Goal: Task Accomplishment & Management: Manage account settings

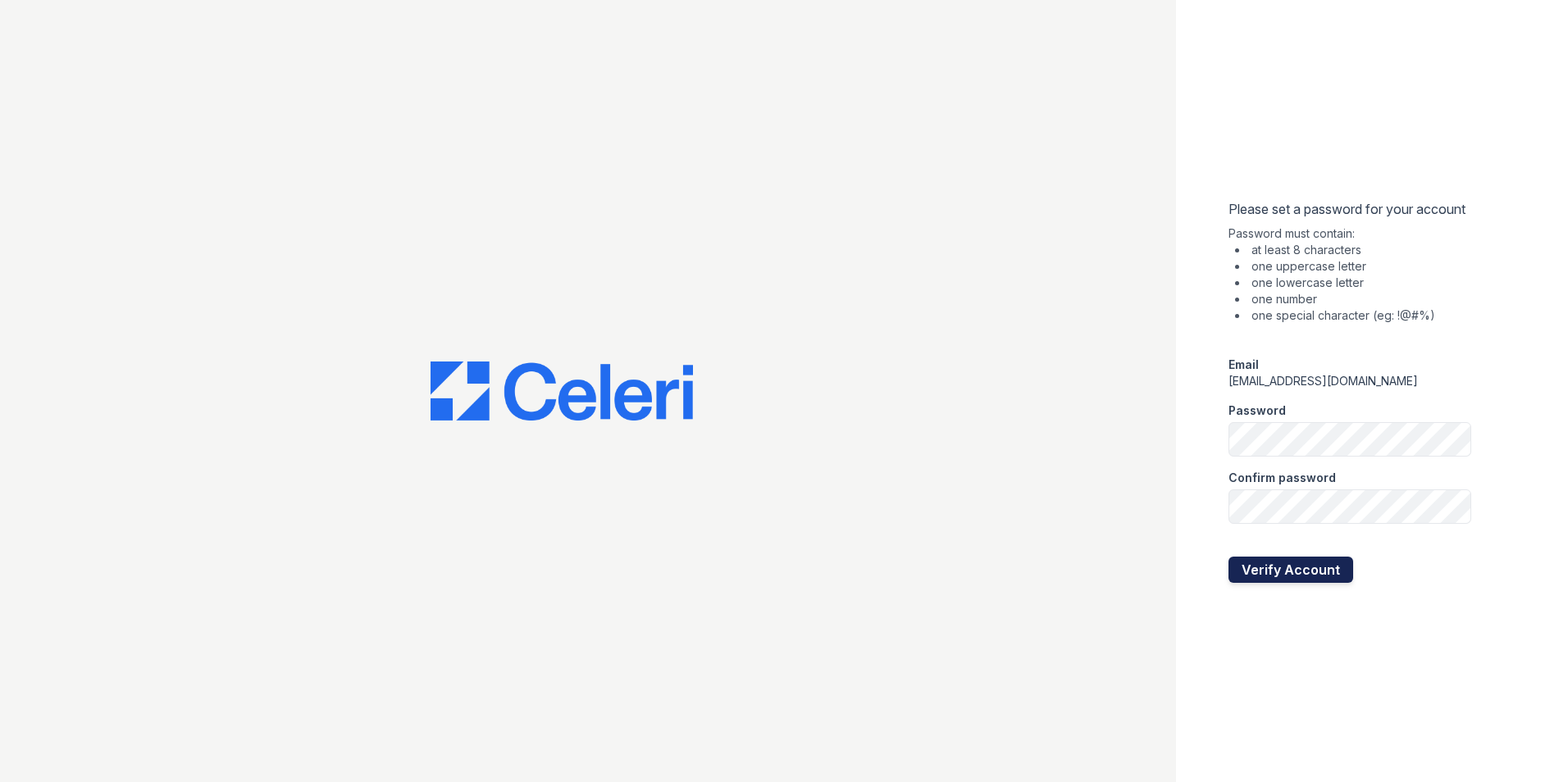
click at [1301, 575] on button "Verify Account" at bounding box center [1290, 570] width 125 height 26
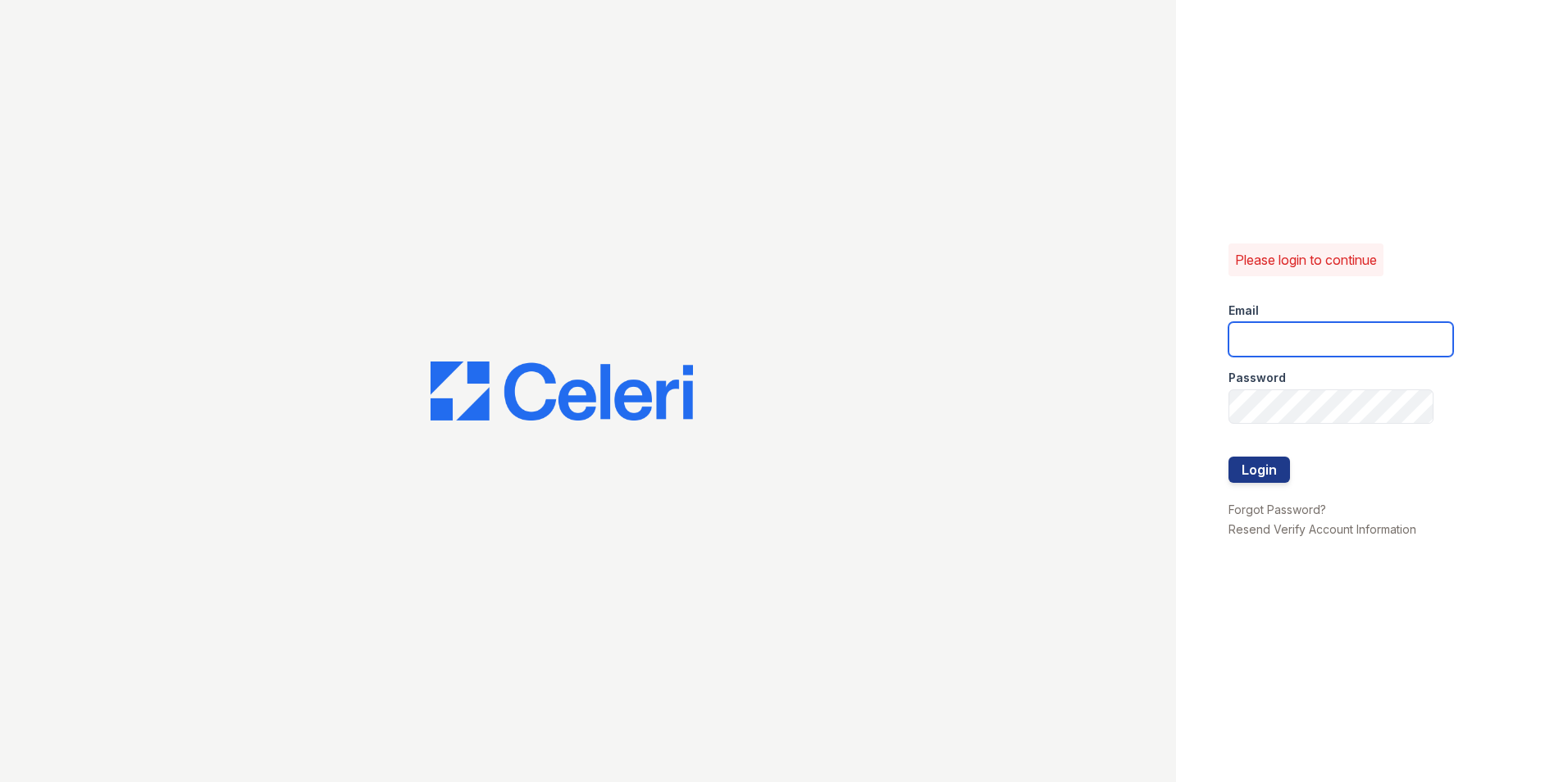
click at [1277, 342] on input "email" at bounding box center [1340, 340] width 224 height 35
click at [1273, 345] on input "email" at bounding box center [1340, 340] width 224 height 35
type input "[EMAIL_ADDRESS][DOMAIN_NAME]"
click at [1268, 468] on button "Login" at bounding box center [1259, 470] width 62 height 26
